Goal: Ask a question

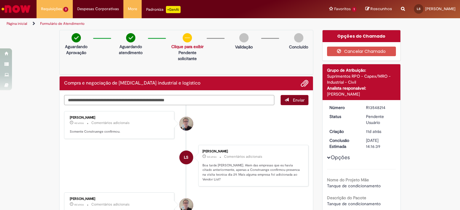
type textarea "**********"
click at [297, 98] on span "Enviar" at bounding box center [299, 100] width 12 height 5
